Goal: Check status: Check status

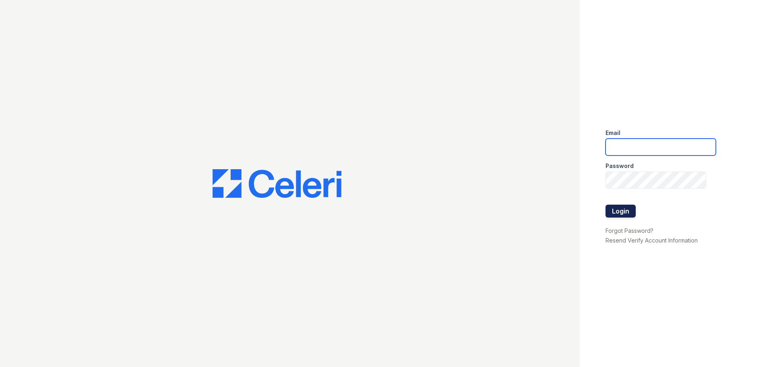
type input "crosby.am@cafmanagement.com"
click at [624, 212] on button "Login" at bounding box center [620, 211] width 30 height 13
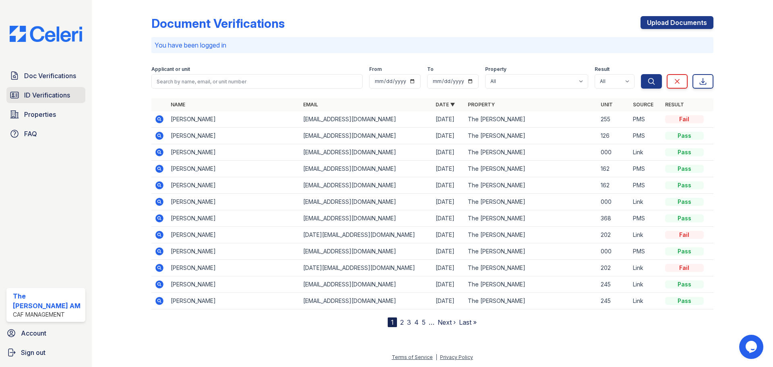
drag, startPoint x: 58, startPoint y: 95, endPoint x: 74, endPoint y: 95, distance: 15.7
click at [58, 95] on span "ID Verifications" at bounding box center [47, 95] width 46 height 10
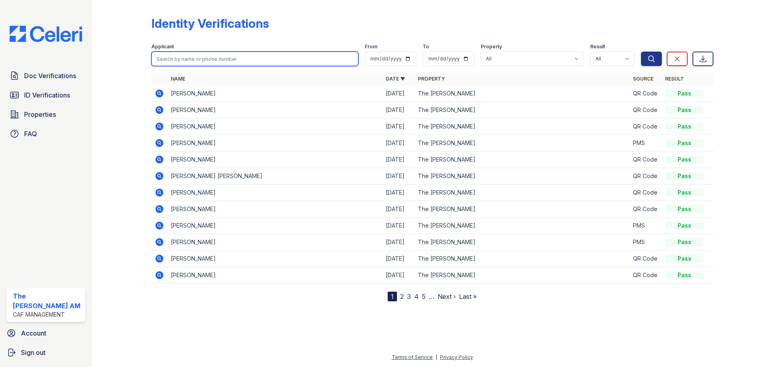
click at [203, 60] on input "search" at bounding box center [254, 59] width 207 height 14
type input "agustin"
click at [641, 52] on button "Search" at bounding box center [651, 59] width 21 height 14
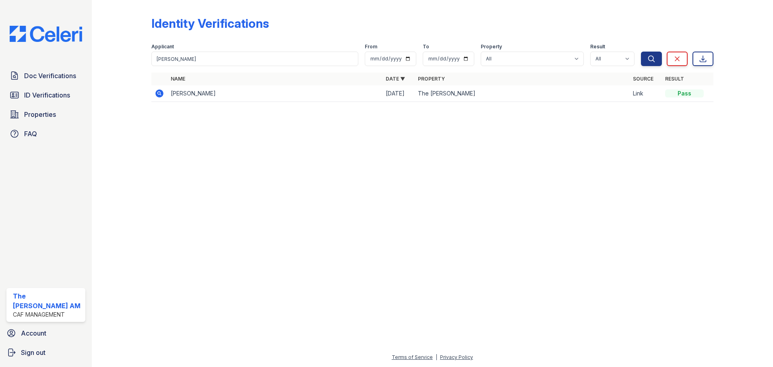
click at [158, 91] on icon at bounding box center [159, 93] width 8 height 8
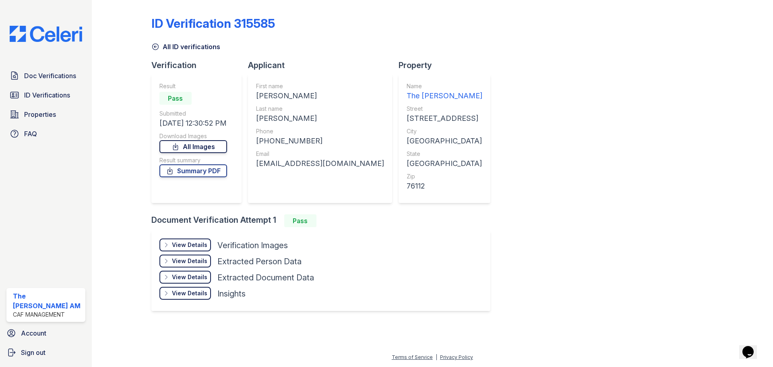
click at [175, 148] on icon at bounding box center [176, 147] width 8 height 8
click at [39, 99] on span "ID Verifications" at bounding box center [47, 95] width 46 height 10
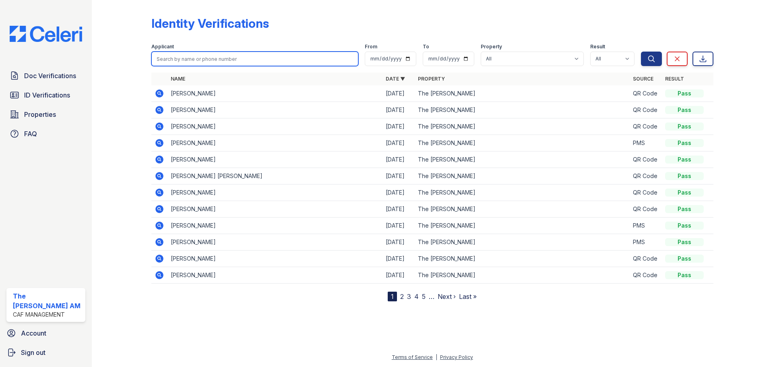
click at [227, 64] on input "search" at bounding box center [254, 59] width 207 height 14
type input "[PERSON_NAME]"
click at [641, 52] on button "Search" at bounding box center [651, 59] width 21 height 14
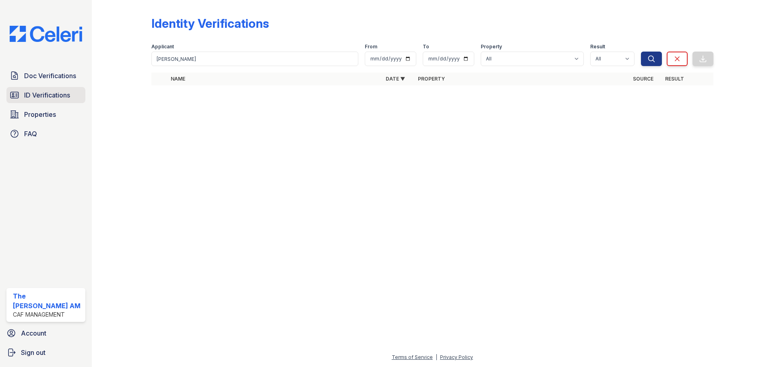
click at [55, 95] on span "ID Verifications" at bounding box center [47, 95] width 46 height 10
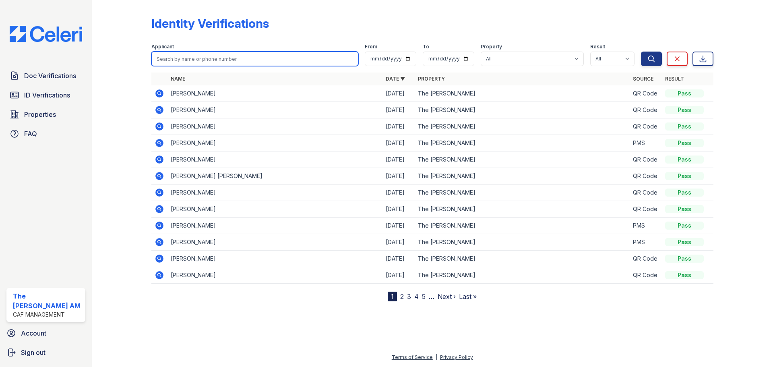
click at [190, 58] on input "search" at bounding box center [254, 59] width 207 height 14
type input "[PERSON_NAME]"
click at [641, 52] on button "Search" at bounding box center [651, 59] width 21 height 14
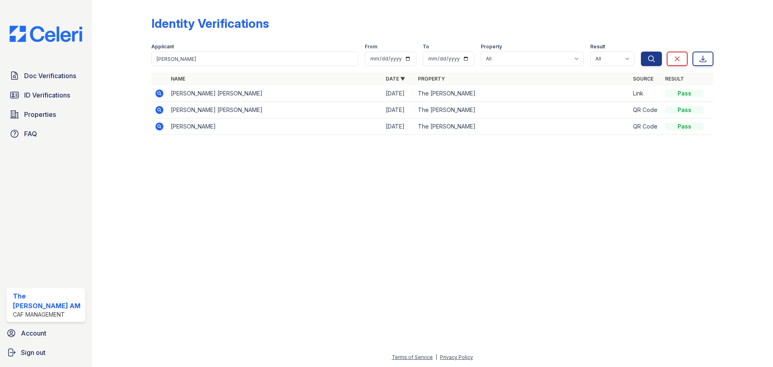
click at [160, 94] on icon at bounding box center [160, 94] width 10 height 10
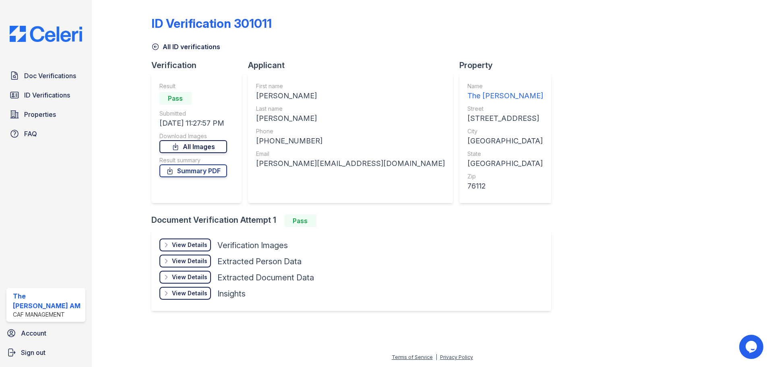
click at [179, 147] on icon at bounding box center [176, 147] width 8 height 8
